Goal: Task Accomplishment & Management: Use online tool/utility

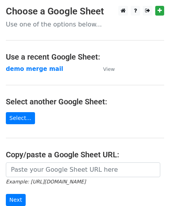
click at [30, 68] on strong "demo merge mail" at bounding box center [34, 68] width 57 height 7
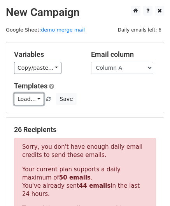
click at [34, 96] on link "Load..." at bounding box center [29, 99] width 30 height 12
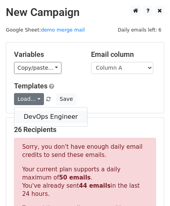
click at [32, 115] on link "DevOps Engineer" at bounding box center [50, 116] width 73 height 12
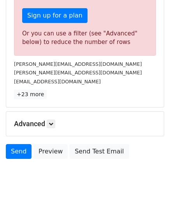
scroll to position [263, 0]
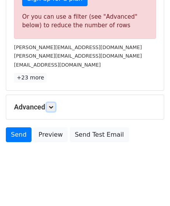
click at [53, 105] on icon at bounding box center [51, 107] width 5 height 5
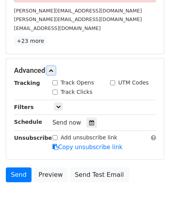
scroll to position [299, 0]
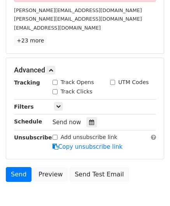
click at [89, 119] on icon at bounding box center [91, 121] width 5 height 5
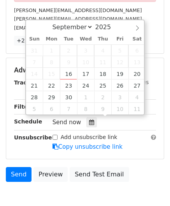
type input "[DATE] 12:00"
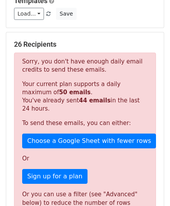
scroll to position [0, 0]
